Goal: Task Accomplishment & Management: Use online tool/utility

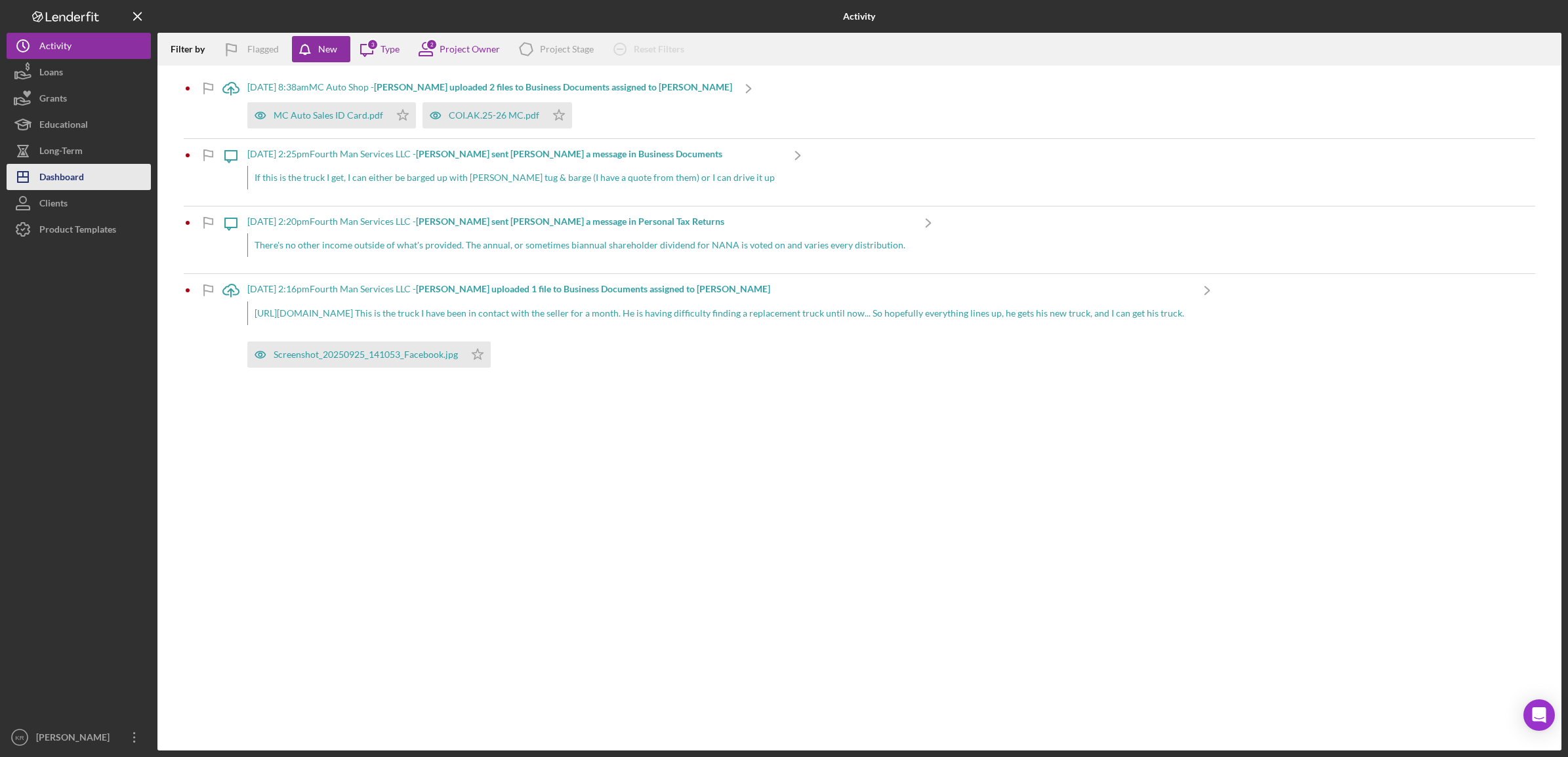
click at [60, 167] on div "Dashboard" at bounding box center [62, 178] width 45 height 29
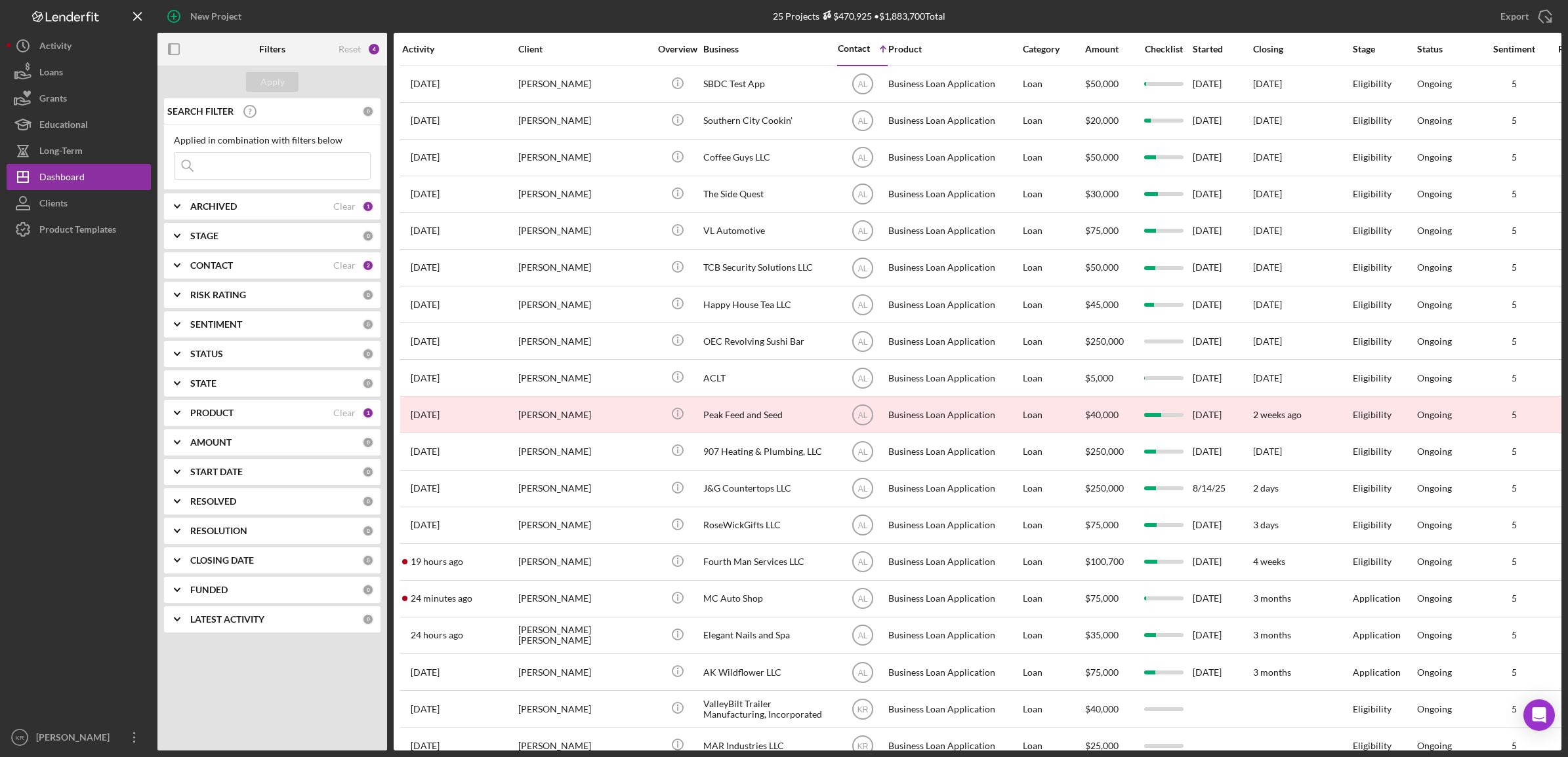
click at [287, 204] on div "ARCHIVED" at bounding box center [262, 206] width 143 height 10
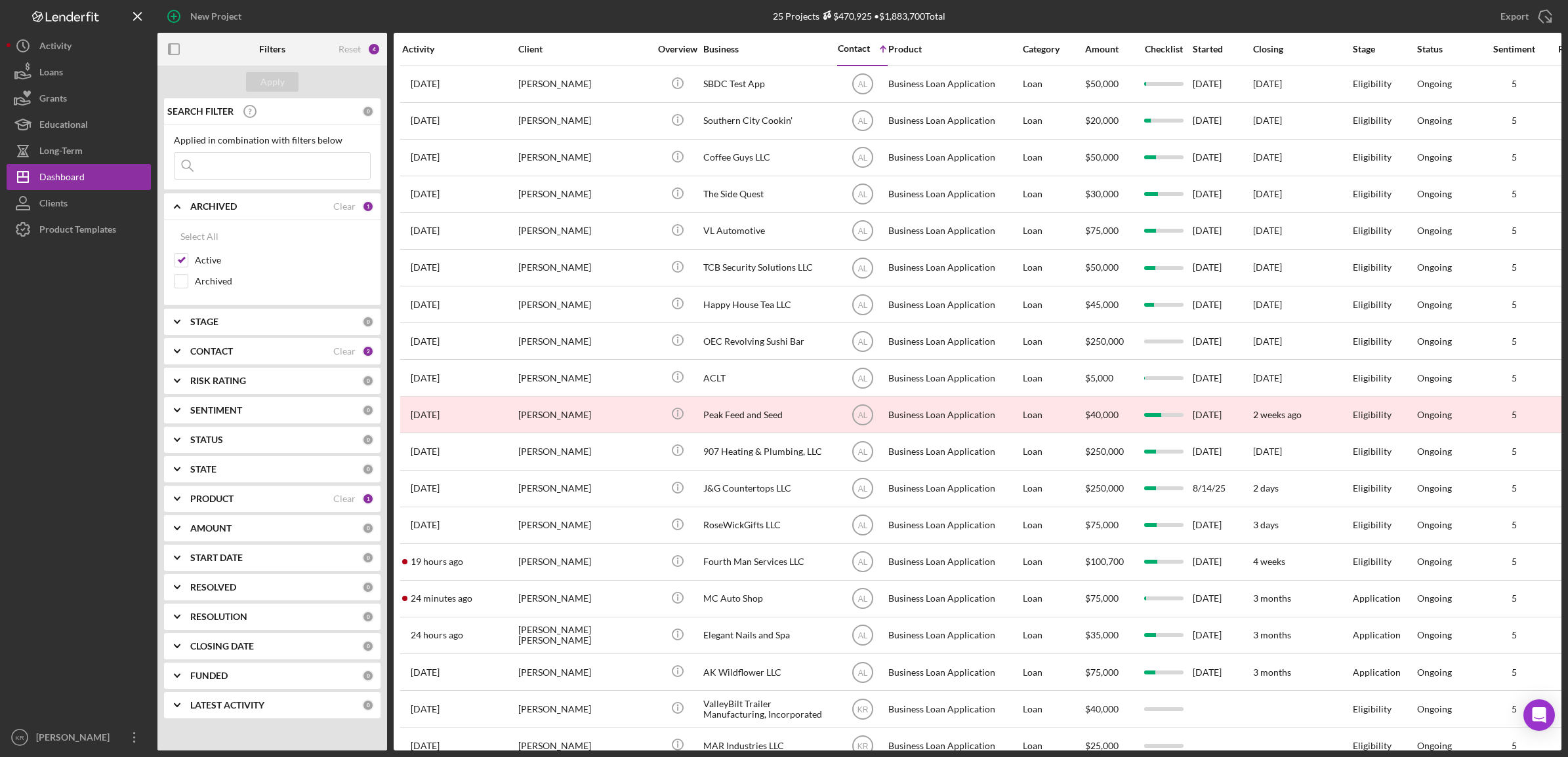
click at [211, 175] on input at bounding box center [273, 166] width 196 height 27
click at [269, 493] on div "PRODUCT Clear 1" at bounding box center [282, 499] width 184 height 27
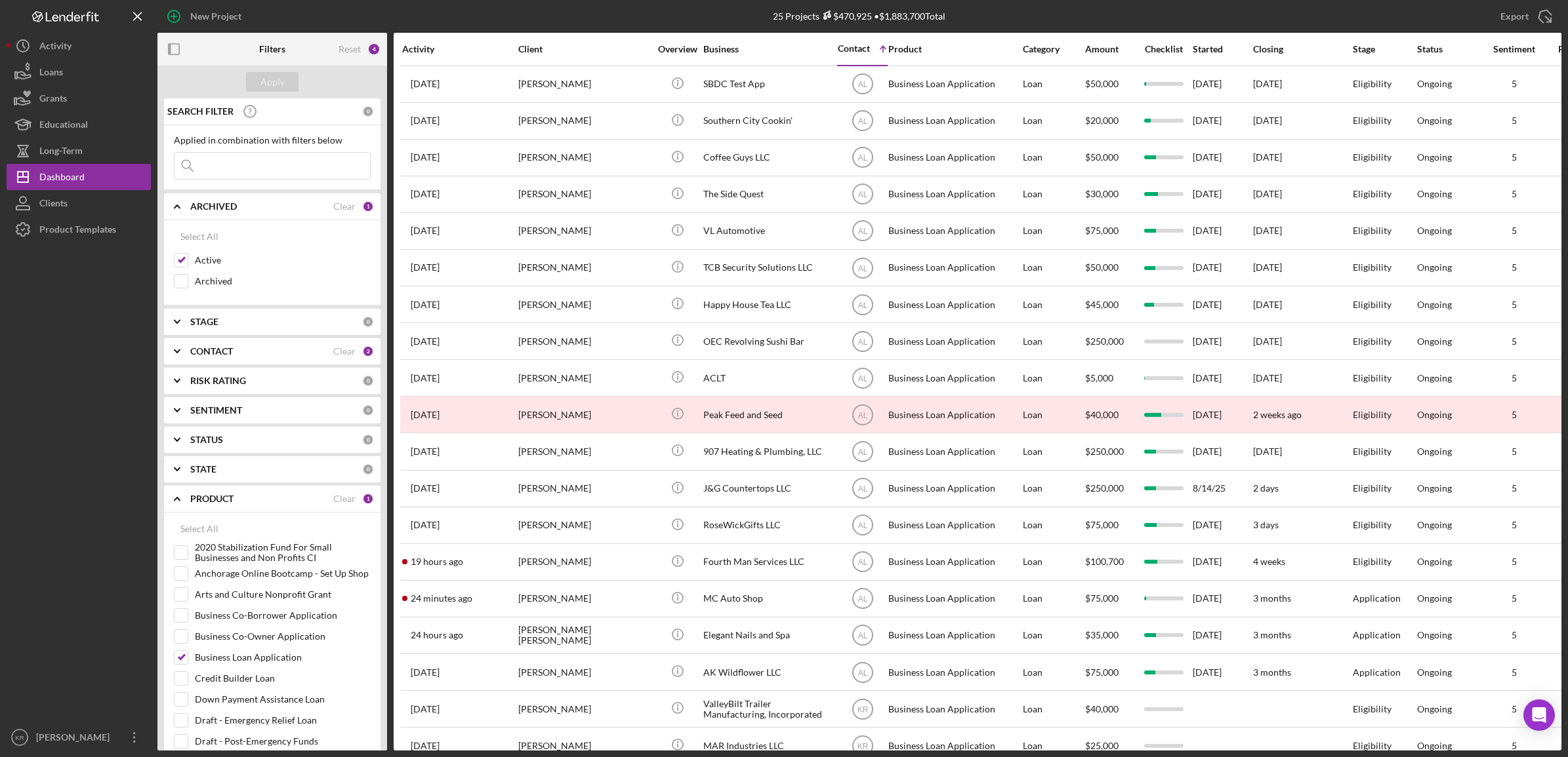
scroll to position [246, 0]
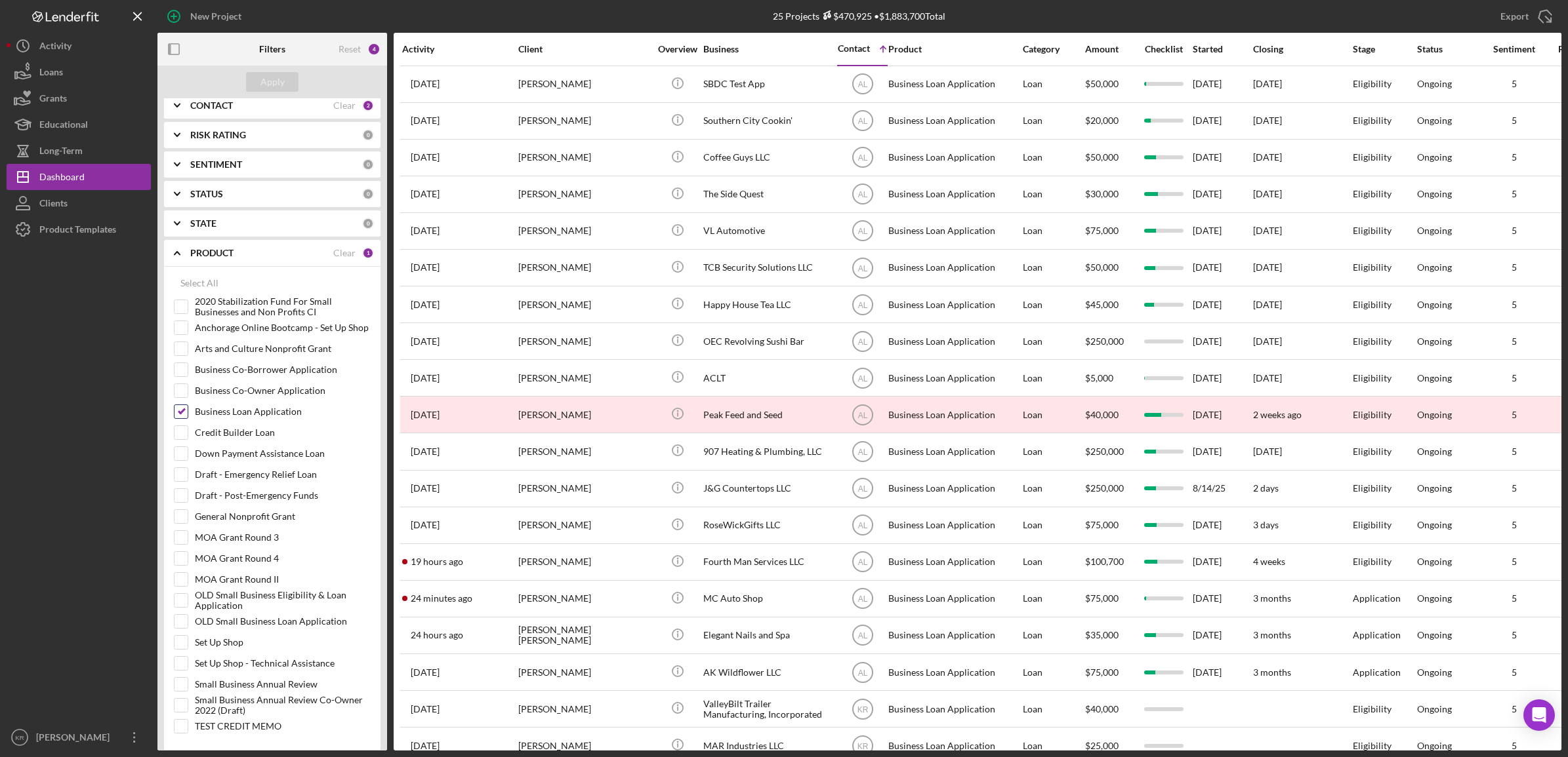
click at [205, 419] on label "Business Loan Application" at bounding box center [283, 411] width 176 height 13
click at [188, 419] on input "Business Loan Application" at bounding box center [181, 411] width 13 height 13
checkbox input "false"
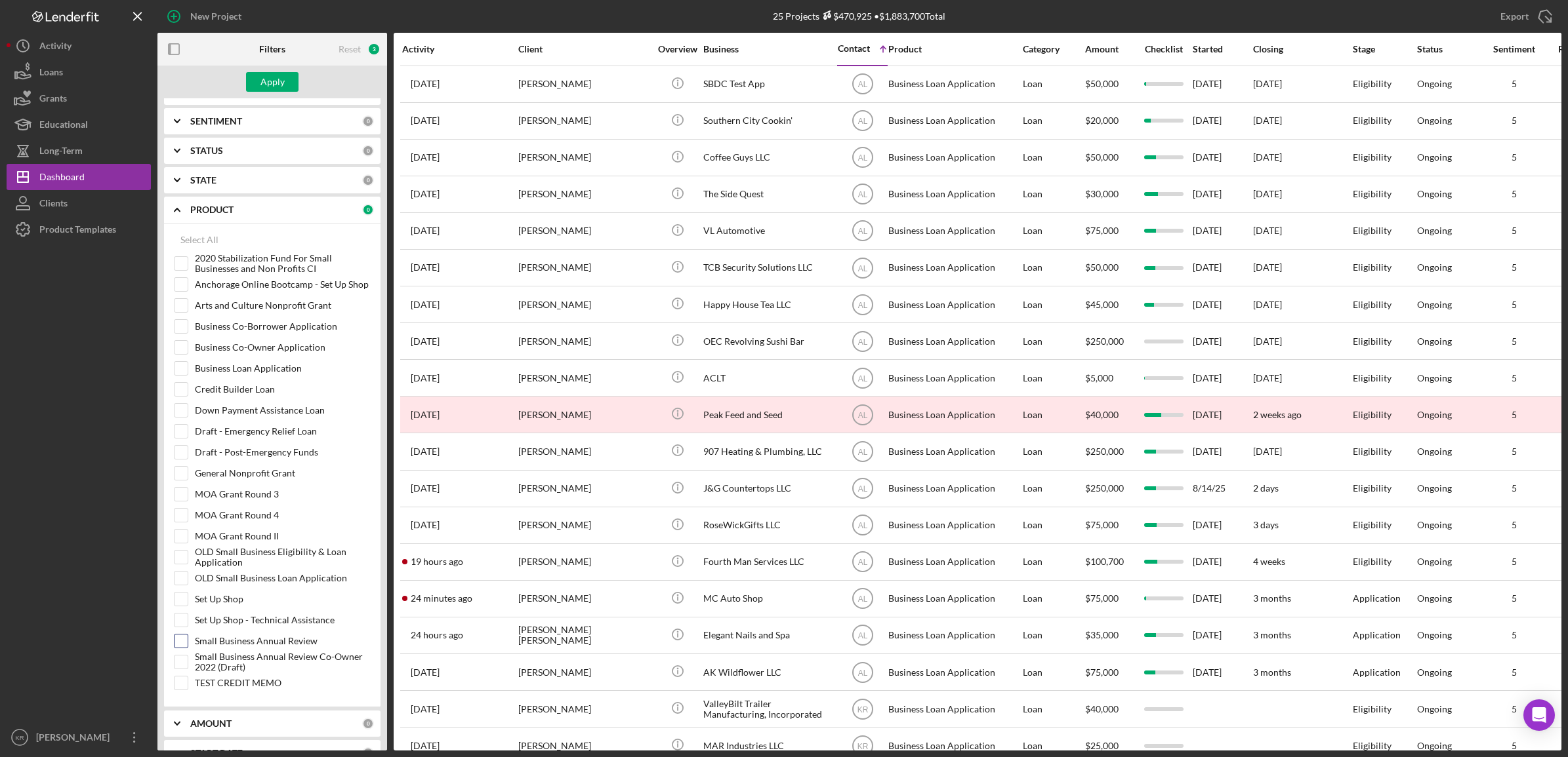
scroll to position [328, 0]
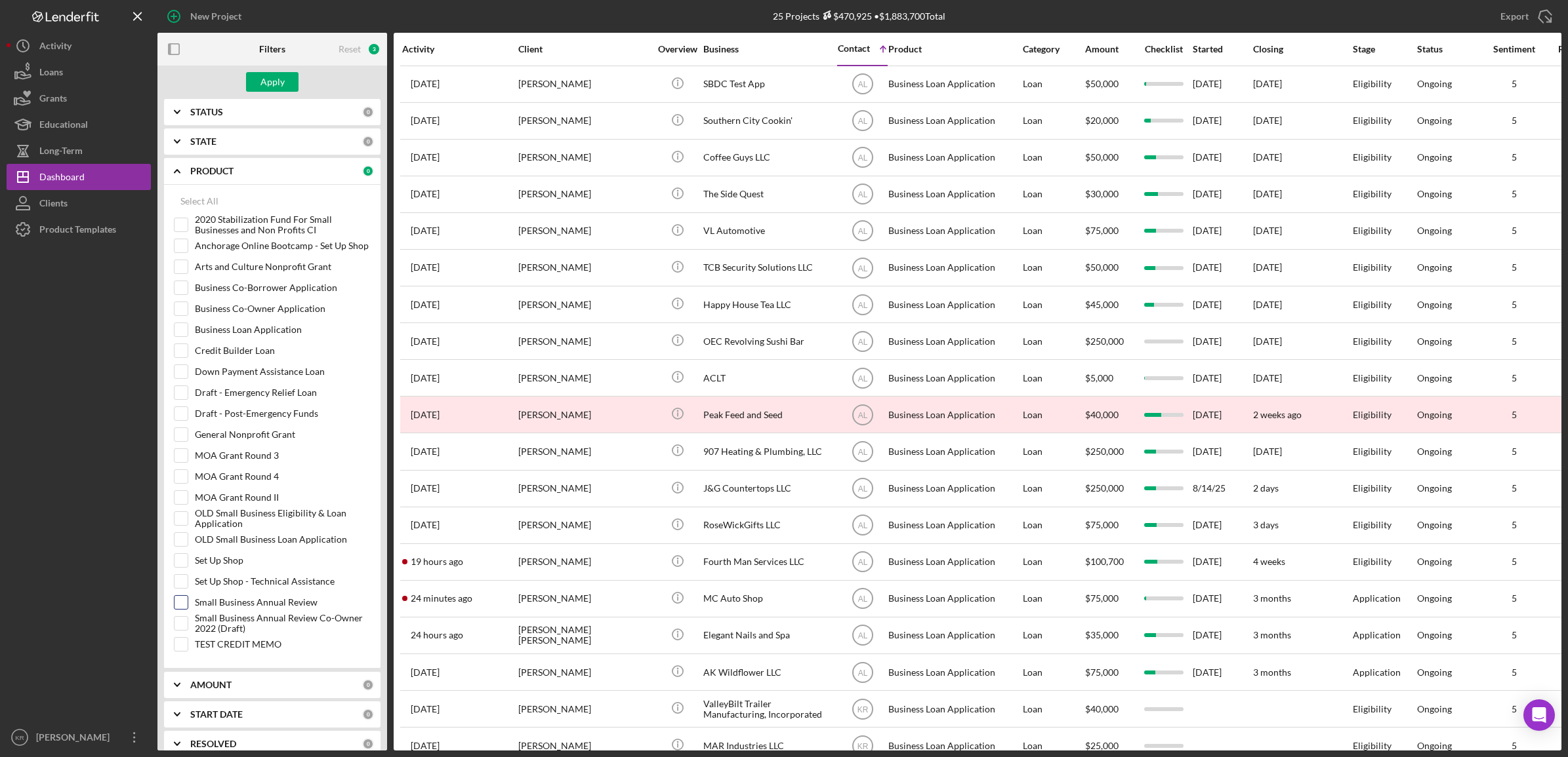
click at [221, 604] on label "Small Business Annual Review" at bounding box center [283, 602] width 176 height 13
click at [188, 604] on input "Small Business Annual Review" at bounding box center [181, 602] width 13 height 13
checkbox input "true"
click at [264, 83] on div "Apply" at bounding box center [273, 82] width 24 height 20
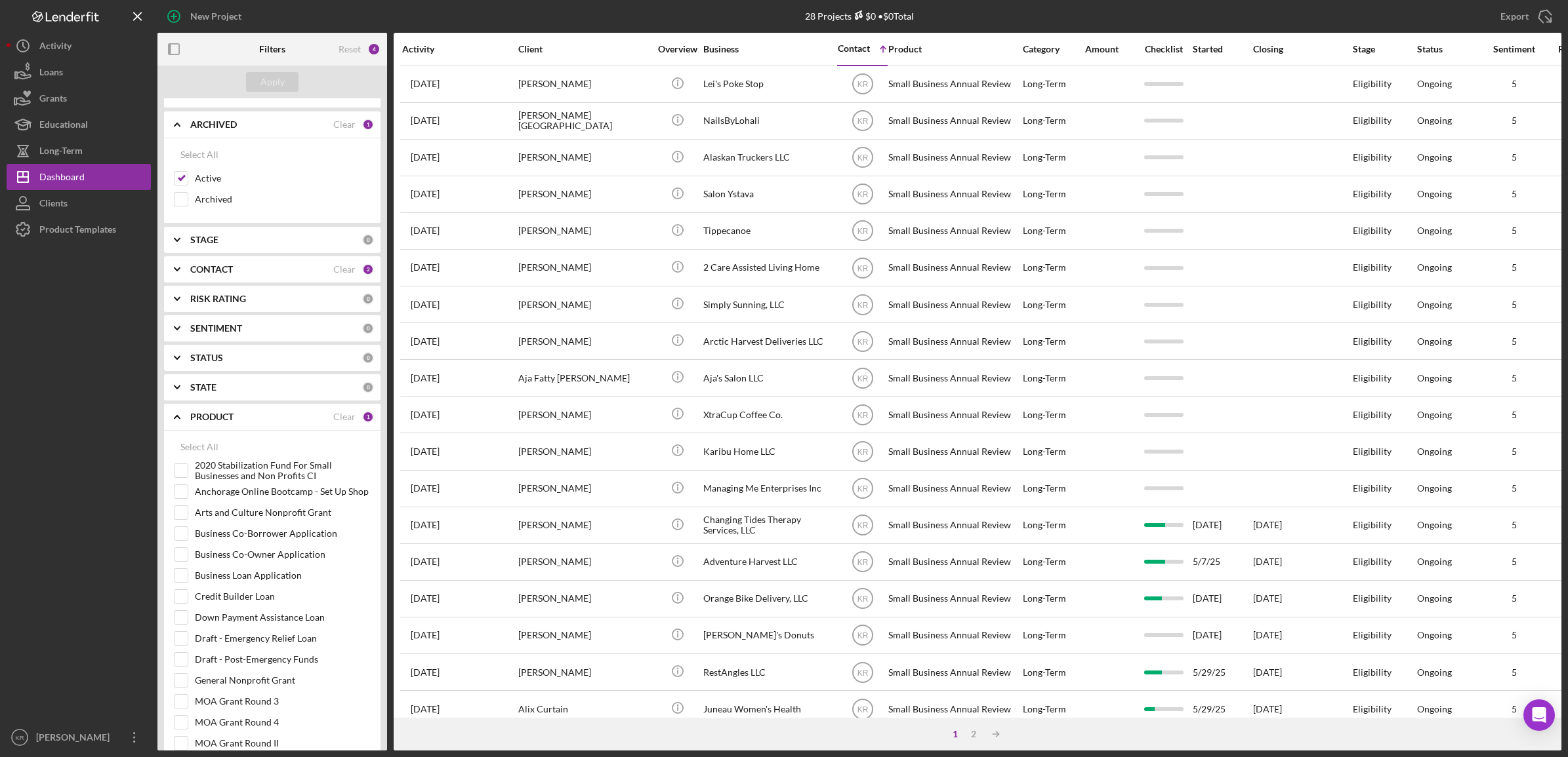
scroll to position [0, 0]
